Goal: Transaction & Acquisition: Book appointment/travel/reservation

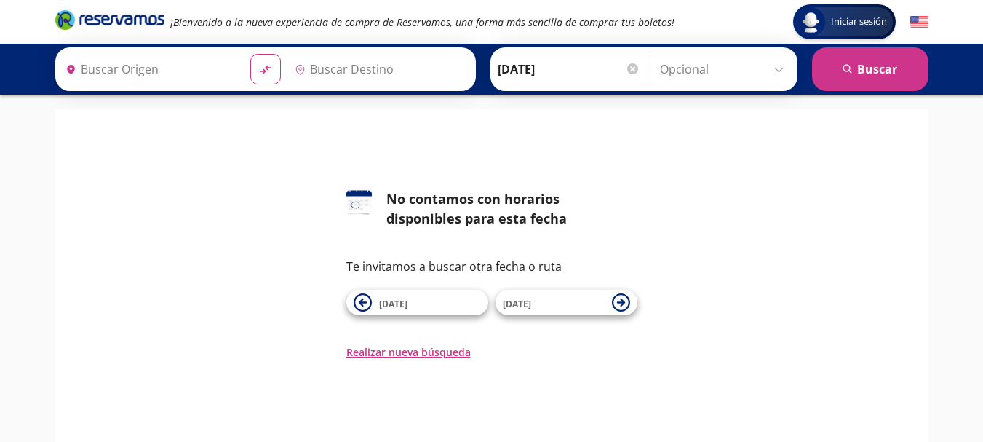
type input "[GEOGRAPHIC_DATA], [GEOGRAPHIC_DATA]"
type input "Terminal [GEOGRAPHIC_DATA] Modulo 7 Etn, [GEOGRAPHIC_DATA]"
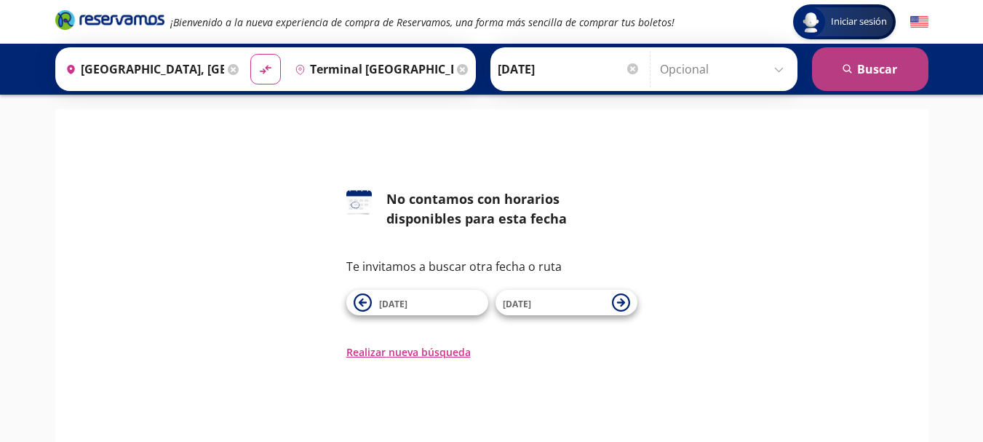
click at [873, 66] on button "search Buscar" at bounding box center [870, 69] width 116 height 44
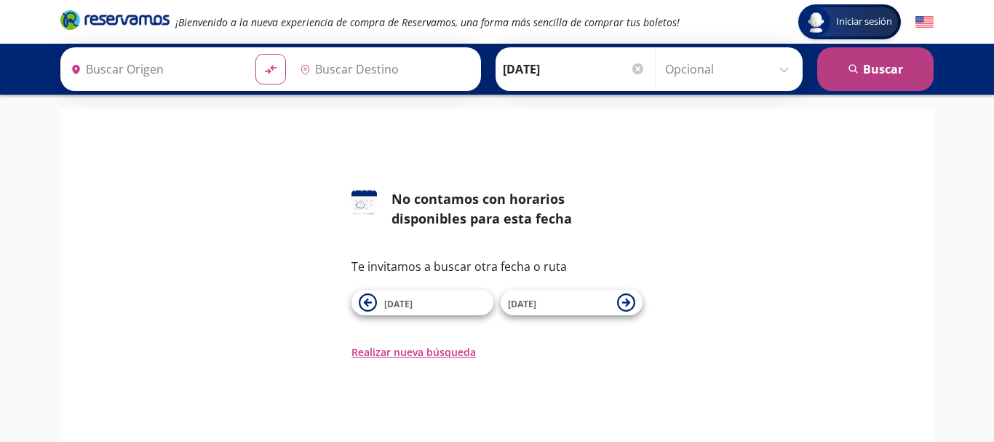
type input "[GEOGRAPHIC_DATA], [GEOGRAPHIC_DATA]"
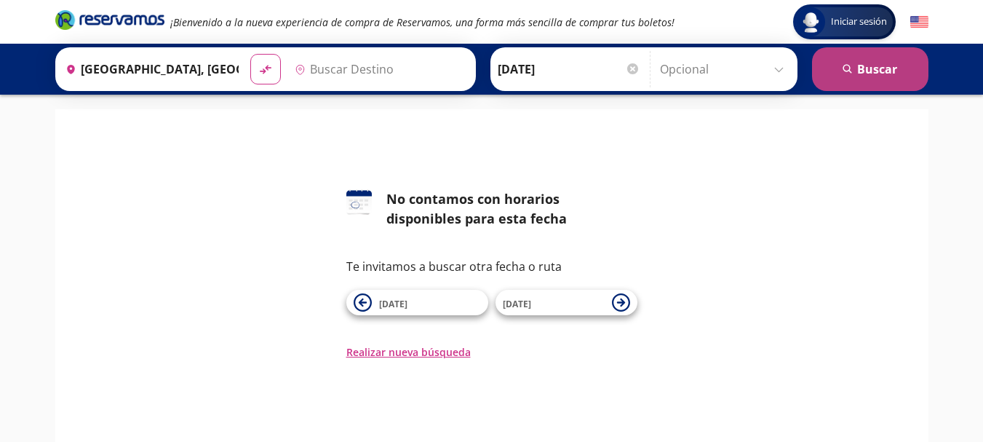
type input "Terminal Guadalajara Modulo 7 Etn, Jalisco"
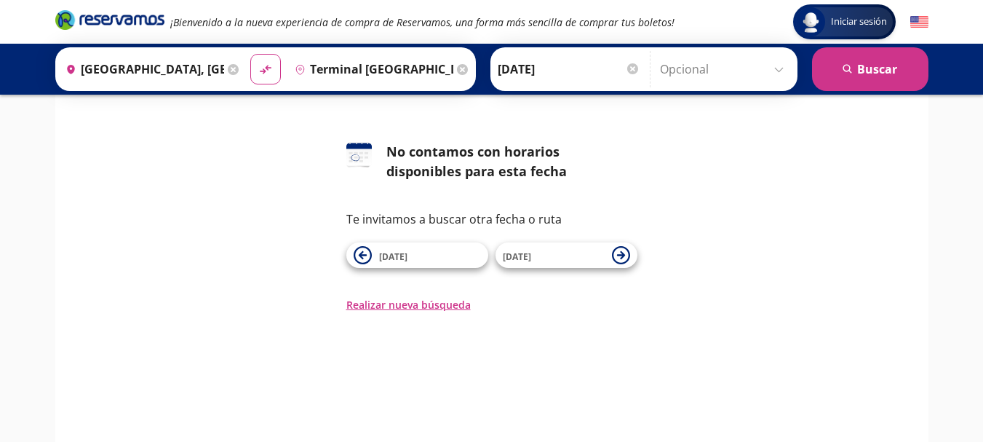
scroll to position [73, 0]
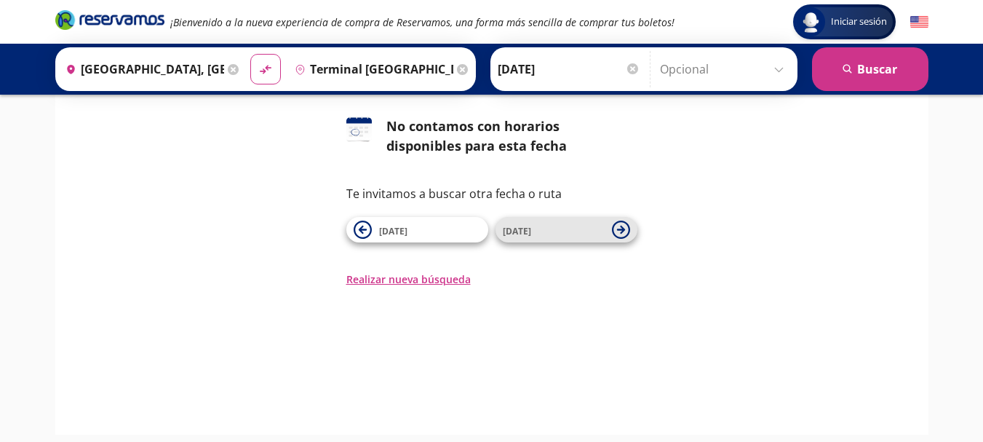
click at [622, 229] on icon at bounding box center [620, 230] width 8 height 8
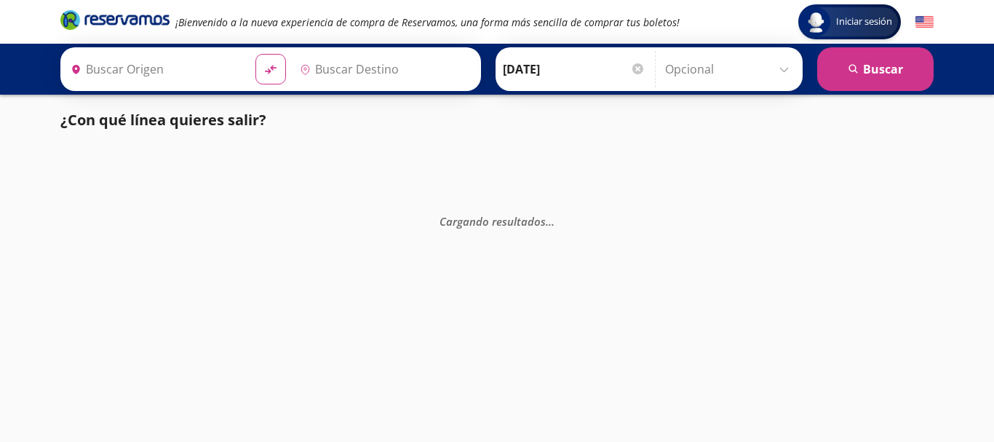
type input "[GEOGRAPHIC_DATA], [GEOGRAPHIC_DATA]"
type input "Terminal Guadalajara Modulo 7 Etn, Jalisco"
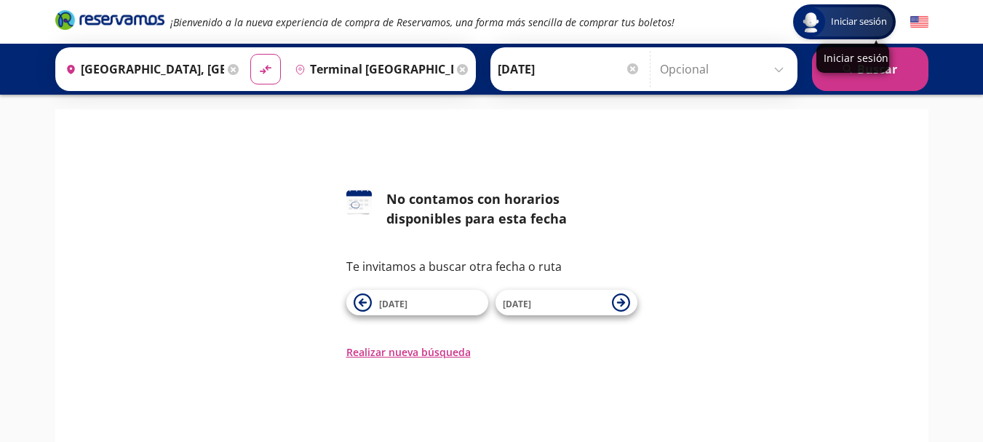
click at [869, 69] on div "Iniciar sesión" at bounding box center [853, 58] width 73 height 29
click at [870, 69] on div "Iniciar sesión" at bounding box center [853, 58] width 73 height 29
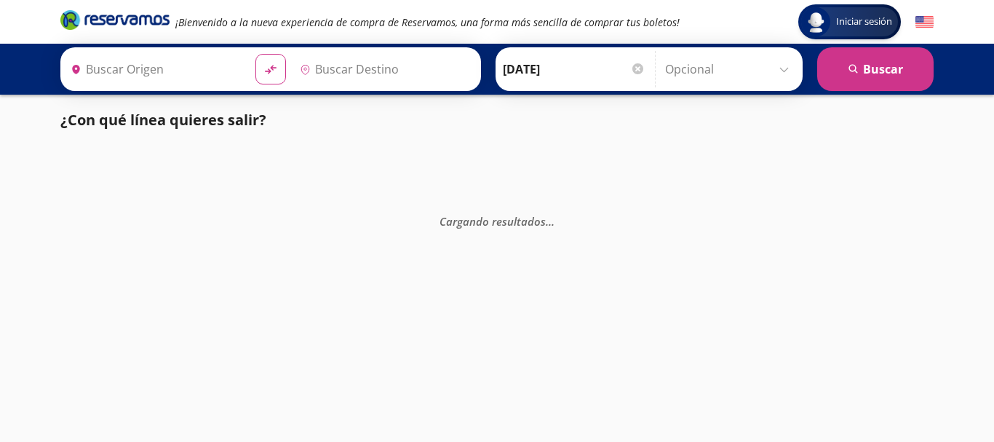
type input "[GEOGRAPHIC_DATA], [GEOGRAPHIC_DATA]"
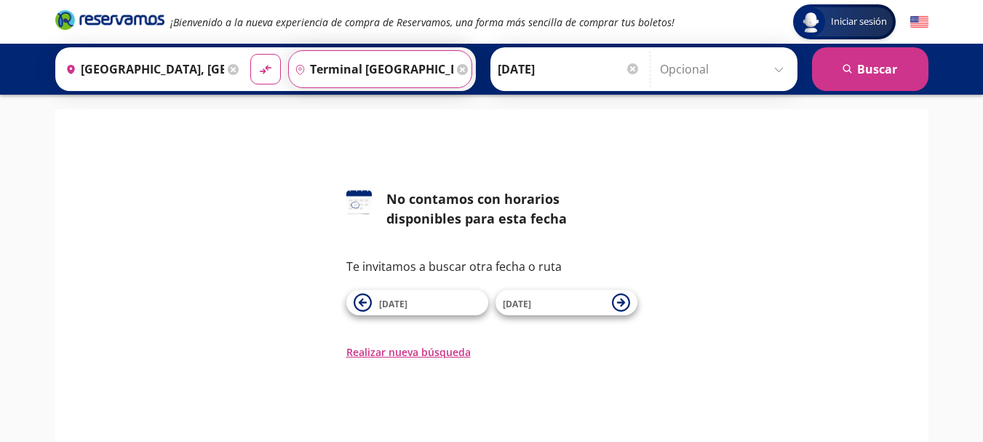
click at [311, 68] on input "Terminal Guadalajara Modulo 7 Etn, Jalisco" at bounding box center [371, 69] width 164 height 36
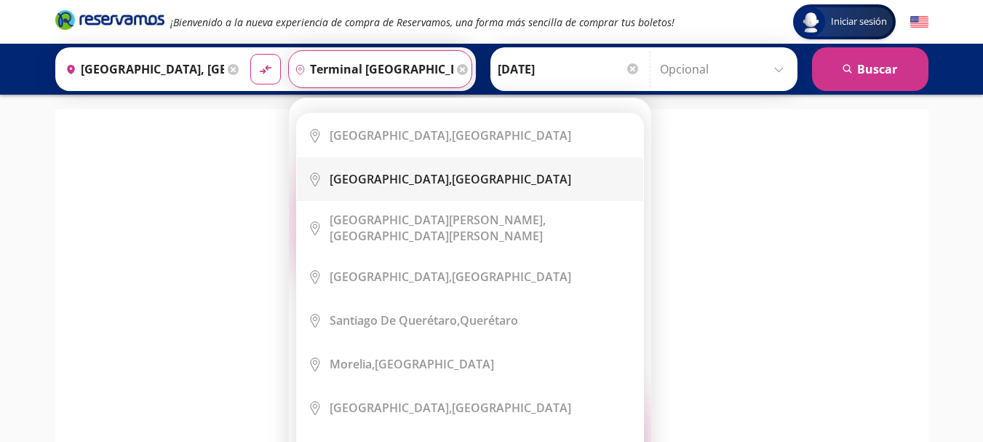
click at [352, 182] on b "[GEOGRAPHIC_DATA]," at bounding box center [391, 179] width 122 height 16
type input "[GEOGRAPHIC_DATA], [GEOGRAPHIC_DATA]"
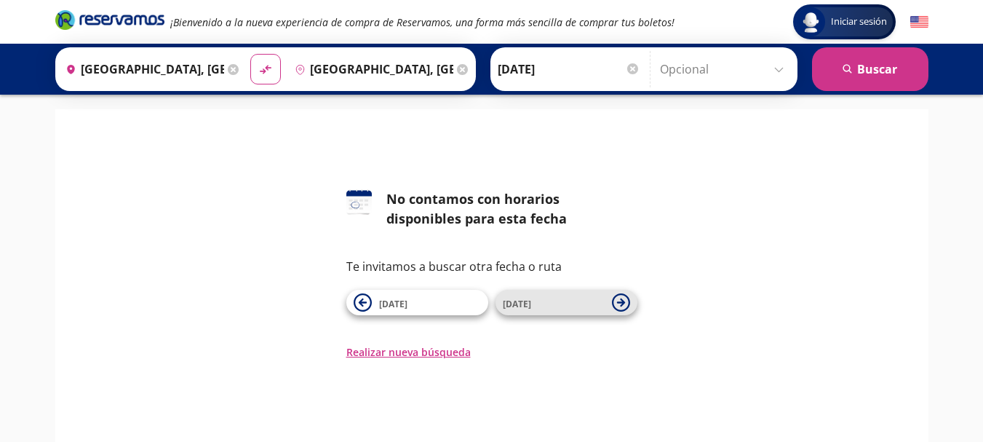
click at [515, 303] on span "12 Sep" at bounding box center [517, 304] width 28 height 12
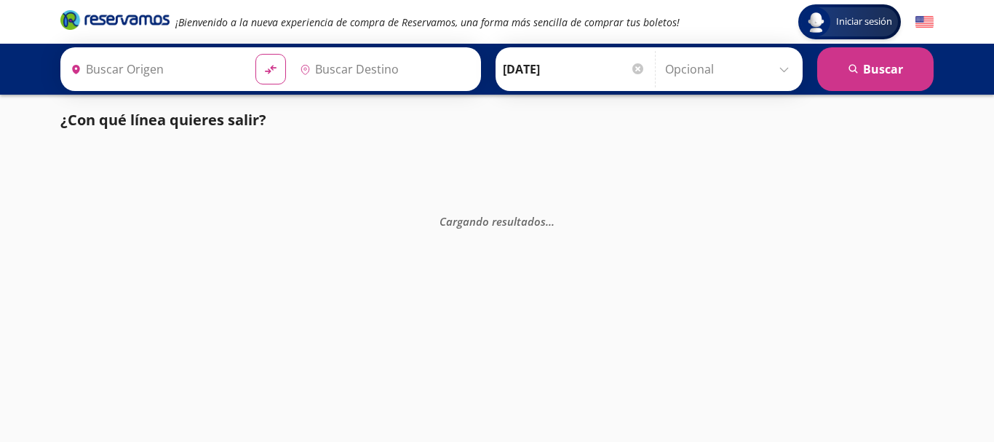
type input "[GEOGRAPHIC_DATA], [GEOGRAPHIC_DATA]"
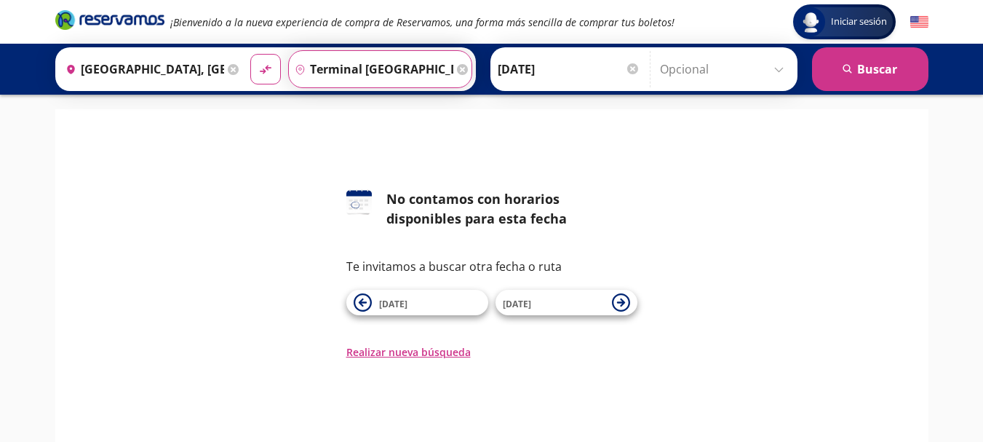
click at [322, 72] on input "Terminal Guadalajara Modulo 7 Etn, Jalisco" at bounding box center [371, 69] width 164 height 36
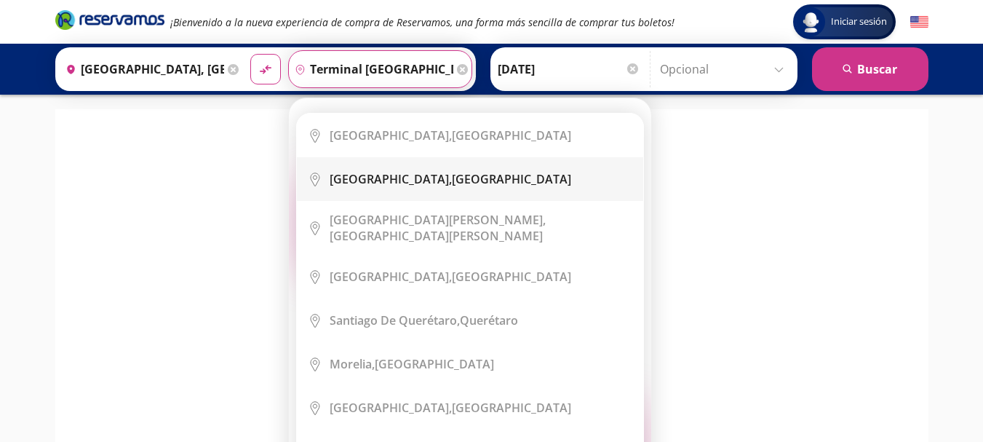
click at [345, 179] on b "[GEOGRAPHIC_DATA]," at bounding box center [391, 179] width 122 height 16
type input "[GEOGRAPHIC_DATA], [GEOGRAPHIC_DATA]"
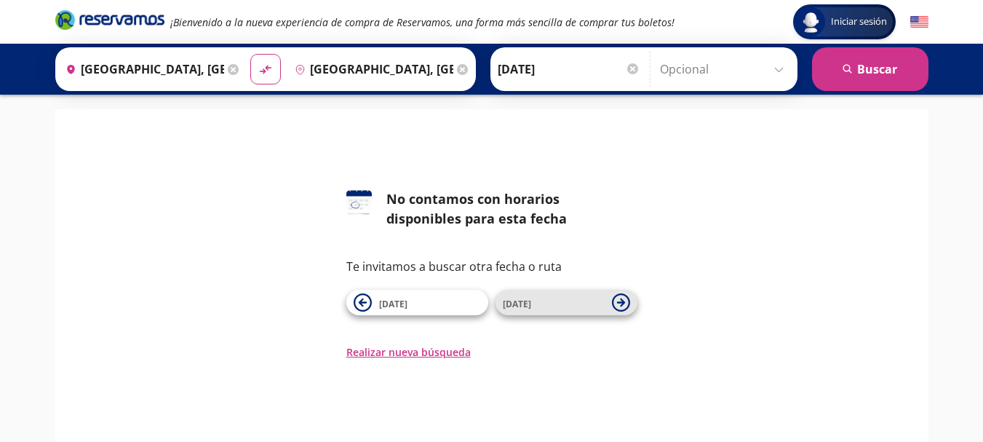
click at [519, 303] on span "13 Sep" at bounding box center [517, 304] width 28 height 12
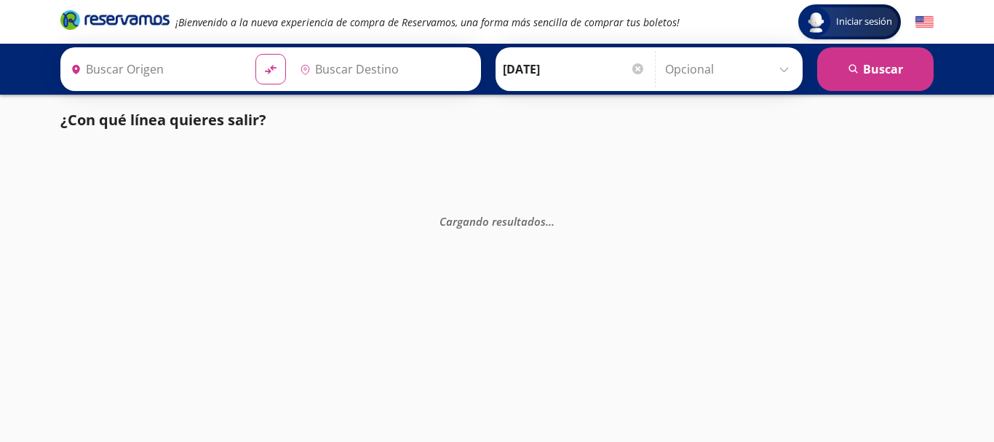
type input "[GEOGRAPHIC_DATA], [GEOGRAPHIC_DATA]"
type input "Terminal Guadalajara Modulo 7 Etn, Jalisco"
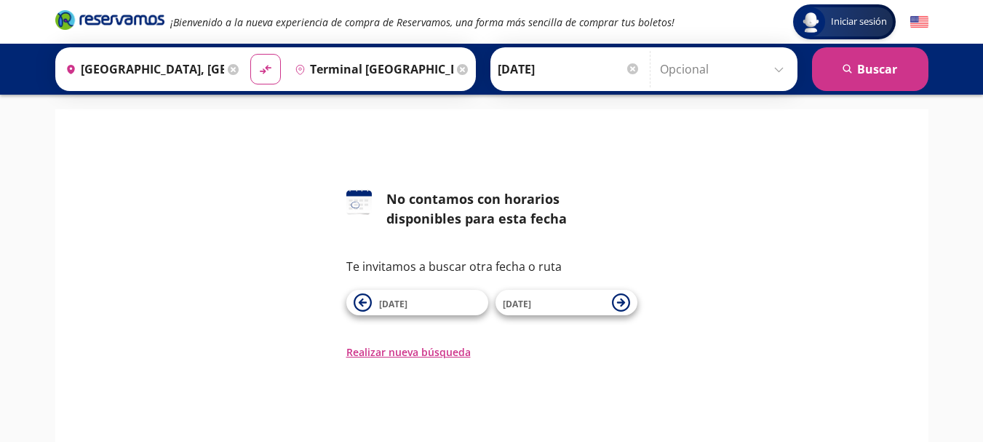
click at [73, 99] on div "Iniciar sesión Iniciar sesión ¡Bienvenido a la nueva experiencia de compra de R…" at bounding box center [491, 290] width 983 height 580
click at [142, 114] on div "126 No contamos con horarios disponibles para esta fecha Te invitamos a buscar …" at bounding box center [491, 308] width 873 height 398
click at [218, 124] on div "126 No contamos con horarios disponibles para esta fecha Te invitamos a buscar …" at bounding box center [491, 308] width 873 height 398
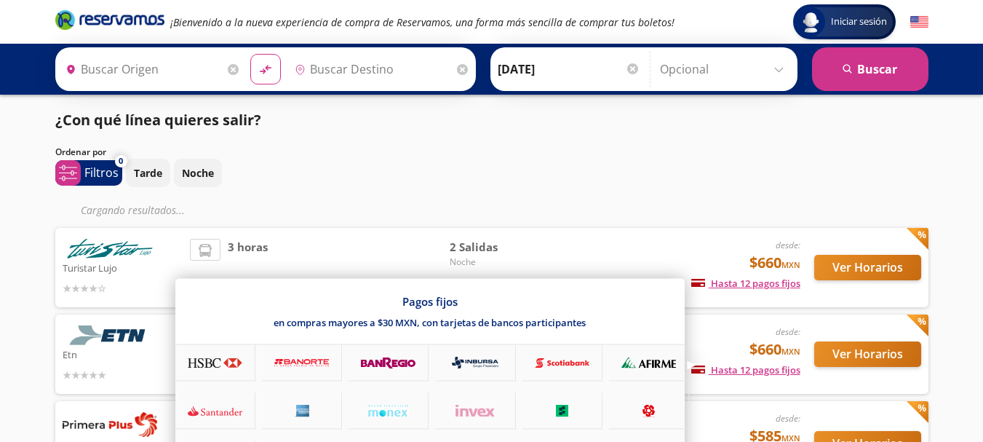
type input "[GEOGRAPHIC_DATA], [GEOGRAPHIC_DATA]"
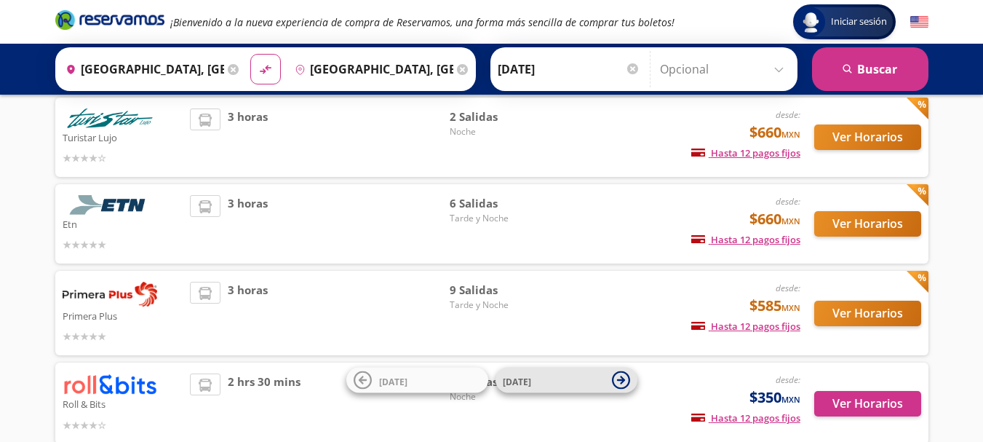
scroll to position [146, 0]
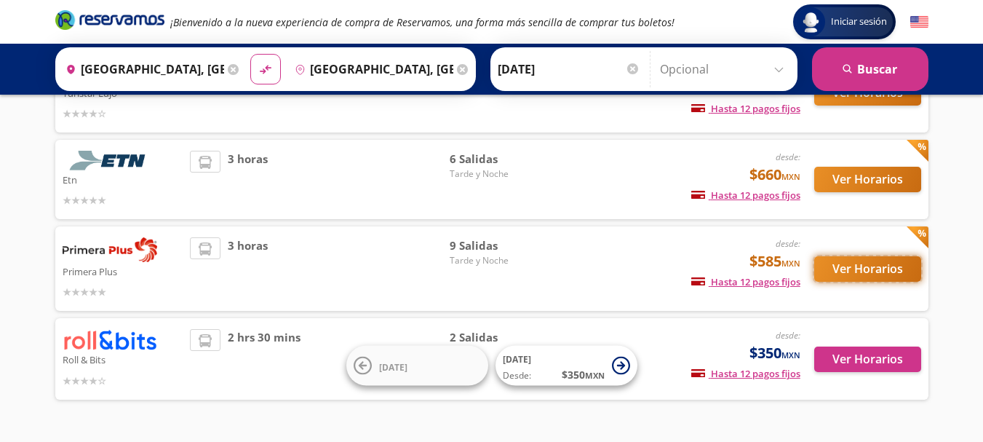
click at [845, 265] on button "Ver Horarios" at bounding box center [867, 268] width 107 height 25
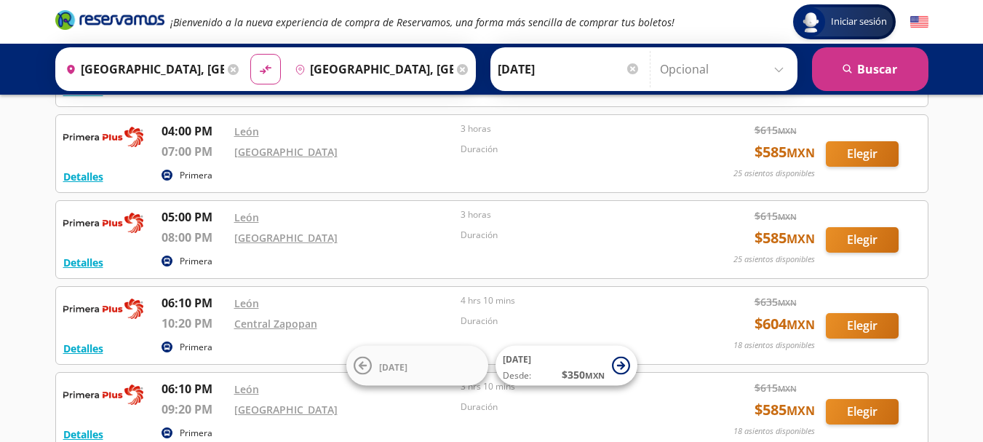
scroll to position [218, 0]
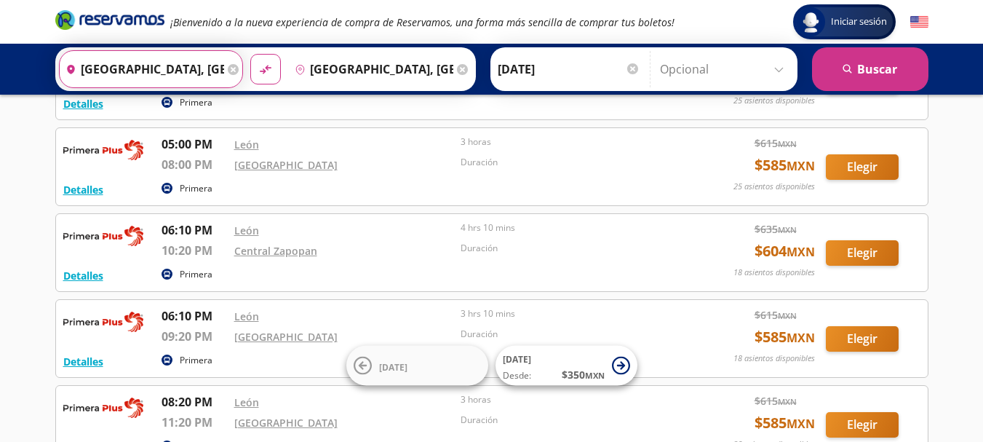
click at [191, 76] on input "[GEOGRAPHIC_DATA], [GEOGRAPHIC_DATA]" at bounding box center [142, 69] width 164 height 36
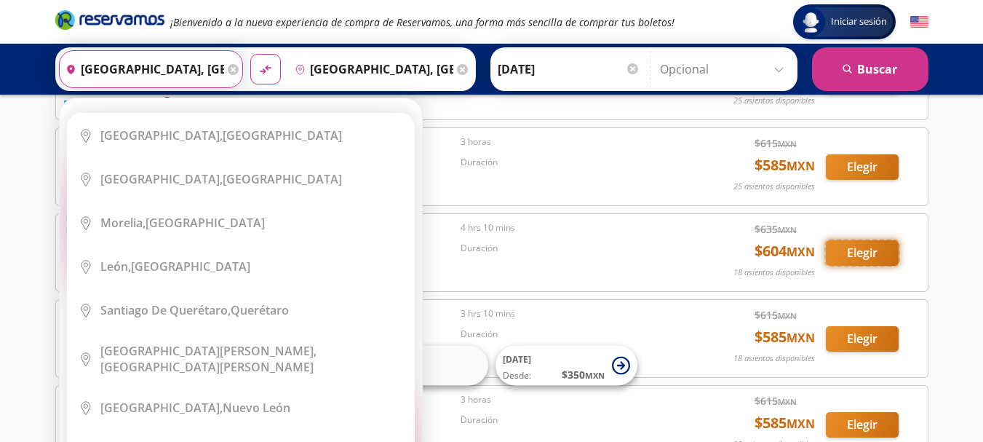
click at [860, 252] on button "Elegir" at bounding box center [862, 252] width 73 height 25
